Goal: Task Accomplishment & Management: Use online tool/utility

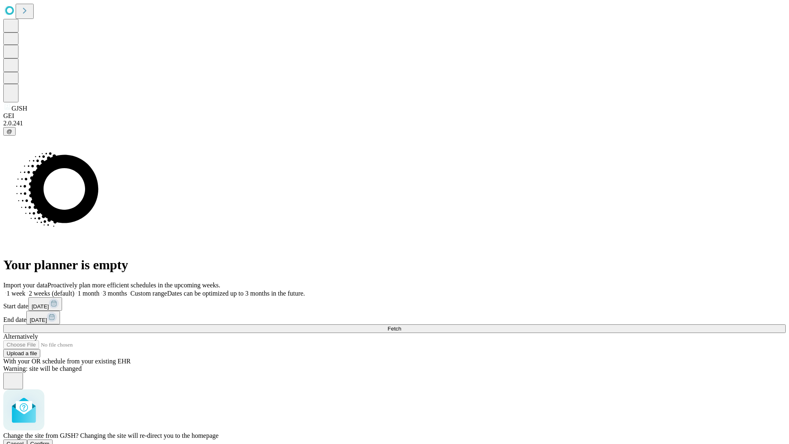
click at [50, 441] on span "Confirm" at bounding box center [39, 444] width 19 height 6
click at [25, 290] on label "1 week" at bounding box center [14, 293] width 22 height 7
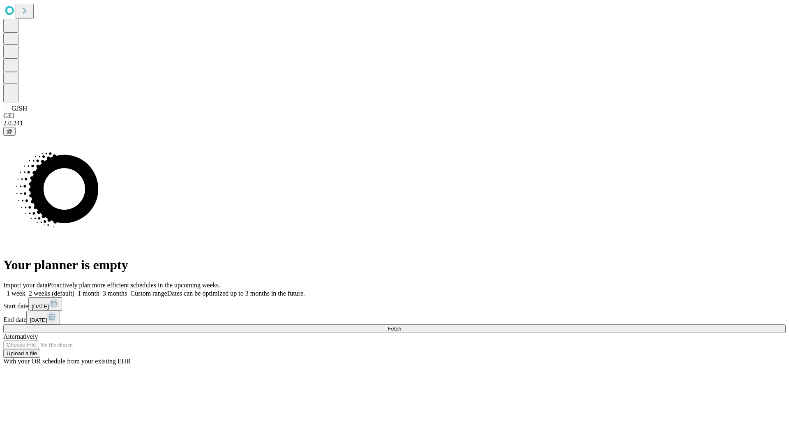
click at [401, 326] on span "Fetch" at bounding box center [395, 329] width 14 height 6
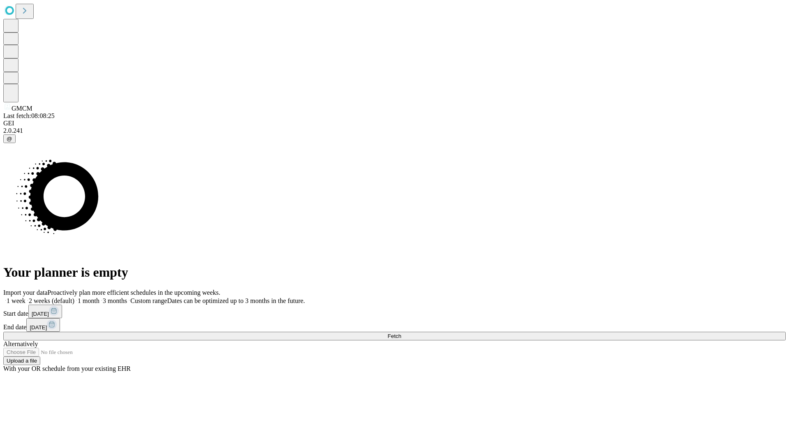
click at [401, 333] on span "Fetch" at bounding box center [395, 336] width 14 height 6
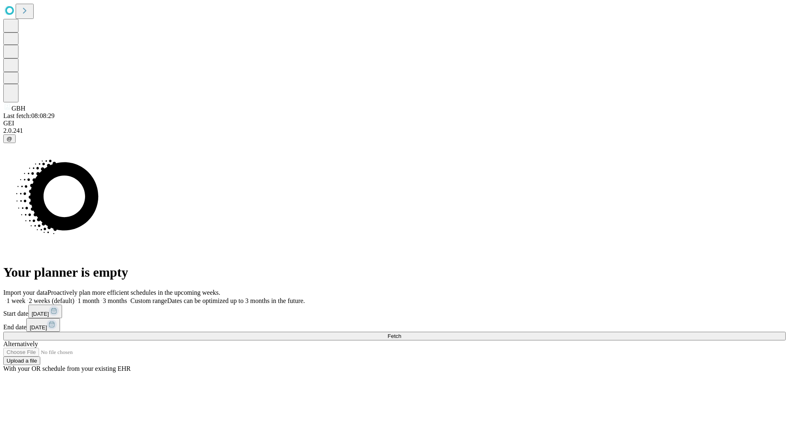
click at [25, 297] on label "1 week" at bounding box center [14, 300] width 22 height 7
click at [401, 333] on span "Fetch" at bounding box center [395, 336] width 14 height 6
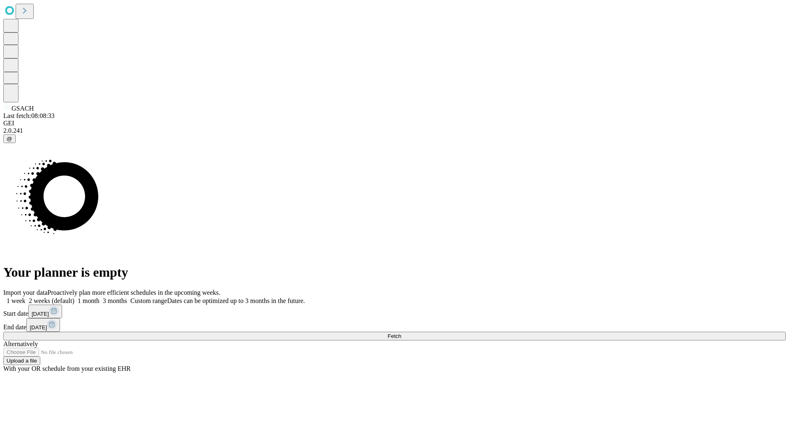
click at [25, 297] on label "1 week" at bounding box center [14, 300] width 22 height 7
click at [401, 333] on span "Fetch" at bounding box center [395, 336] width 14 height 6
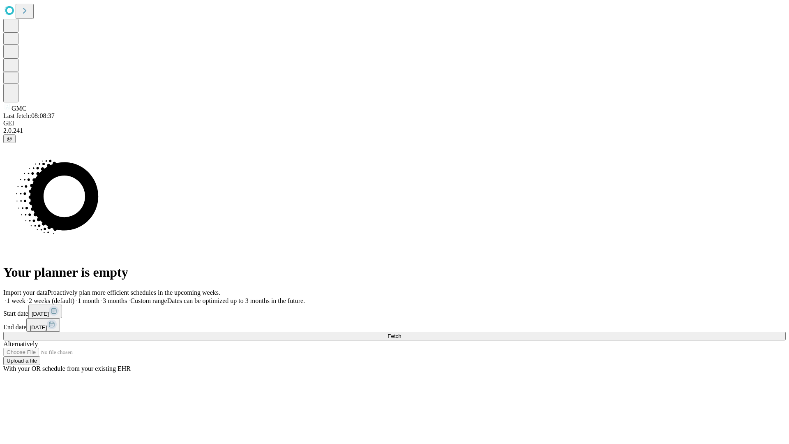
click at [25, 297] on label "1 week" at bounding box center [14, 300] width 22 height 7
click at [401, 333] on span "Fetch" at bounding box center [395, 336] width 14 height 6
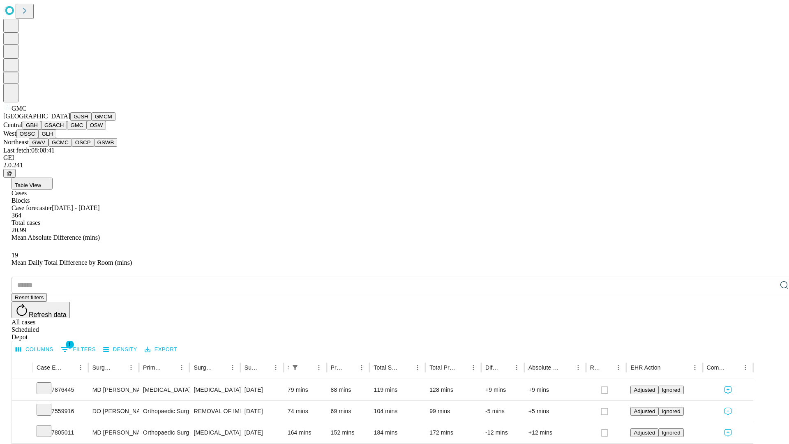
click at [87, 130] on button "OSW" at bounding box center [97, 125] width 20 height 9
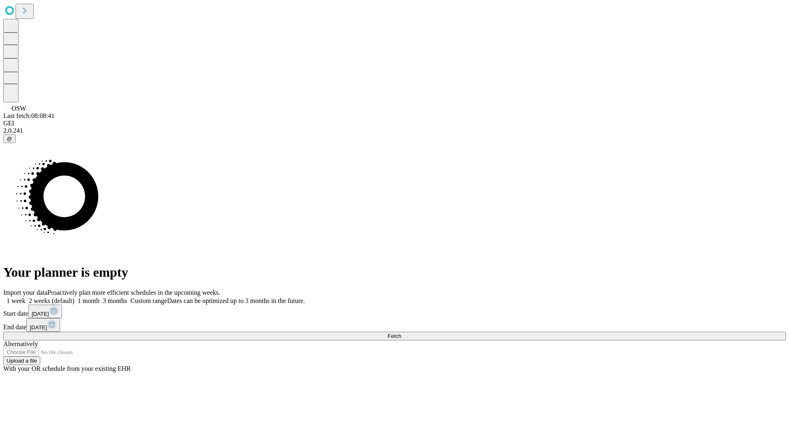
click at [25, 297] on label "1 week" at bounding box center [14, 300] width 22 height 7
click at [401, 333] on span "Fetch" at bounding box center [395, 336] width 14 height 6
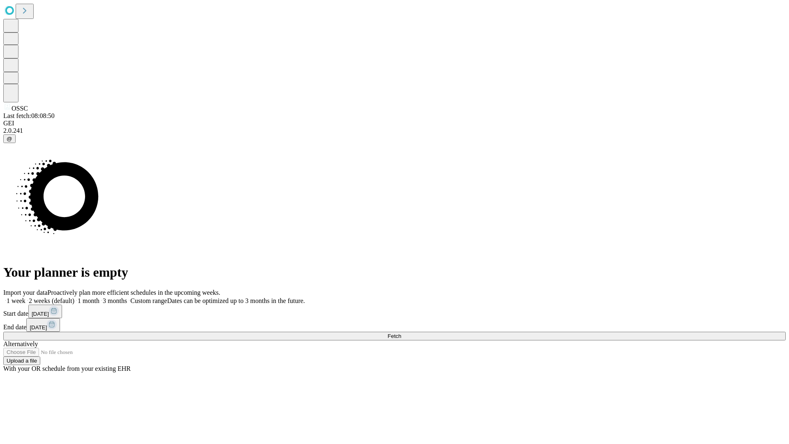
click at [25, 297] on label "1 week" at bounding box center [14, 300] width 22 height 7
click at [401, 333] on span "Fetch" at bounding box center [395, 336] width 14 height 6
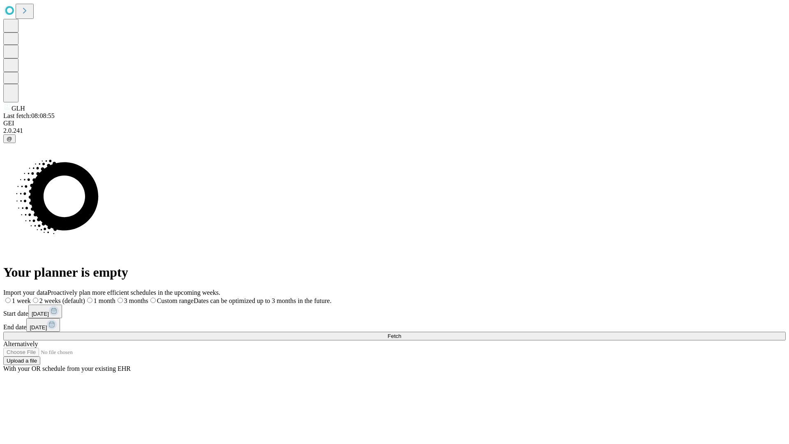
click at [31, 297] on label "1 week" at bounding box center [17, 300] width 28 height 7
click at [401, 333] on span "Fetch" at bounding box center [395, 336] width 14 height 6
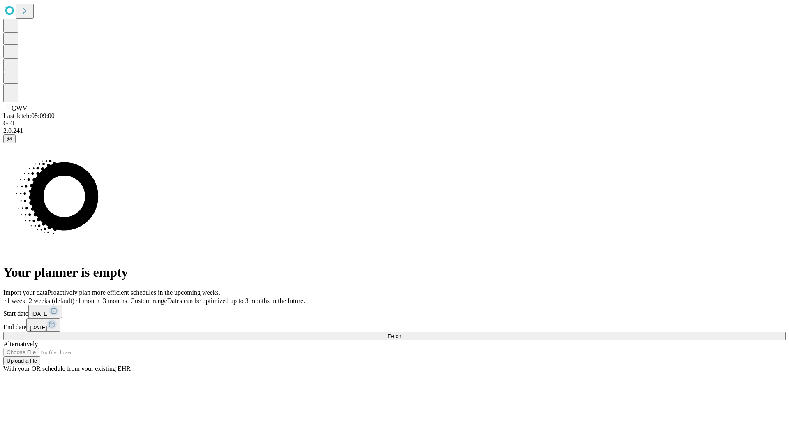
click at [25, 297] on label "1 week" at bounding box center [14, 300] width 22 height 7
click at [401, 333] on span "Fetch" at bounding box center [395, 336] width 14 height 6
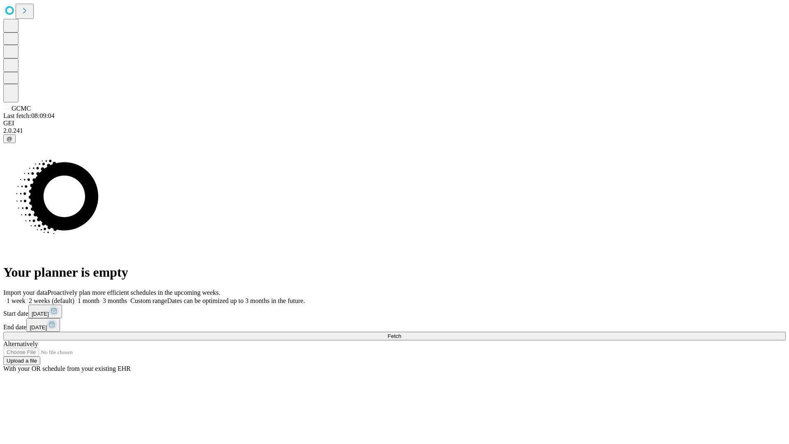
click at [25, 297] on label "1 week" at bounding box center [14, 300] width 22 height 7
click at [401, 333] on span "Fetch" at bounding box center [395, 336] width 14 height 6
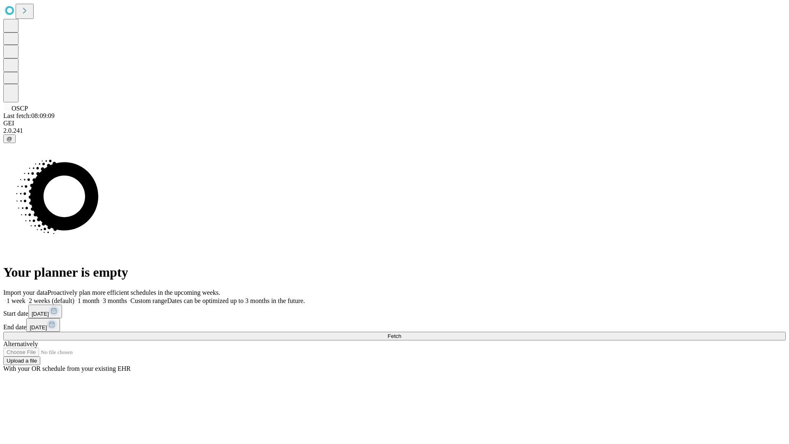
click at [25, 297] on label "1 week" at bounding box center [14, 300] width 22 height 7
click at [401, 333] on span "Fetch" at bounding box center [395, 336] width 14 height 6
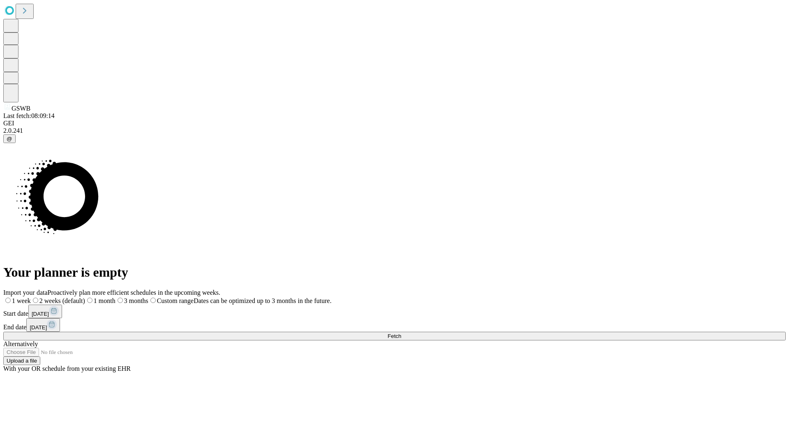
click at [31, 297] on label "1 week" at bounding box center [17, 300] width 28 height 7
click at [401, 333] on span "Fetch" at bounding box center [395, 336] width 14 height 6
